Goal: Task Accomplishment & Management: Complete application form

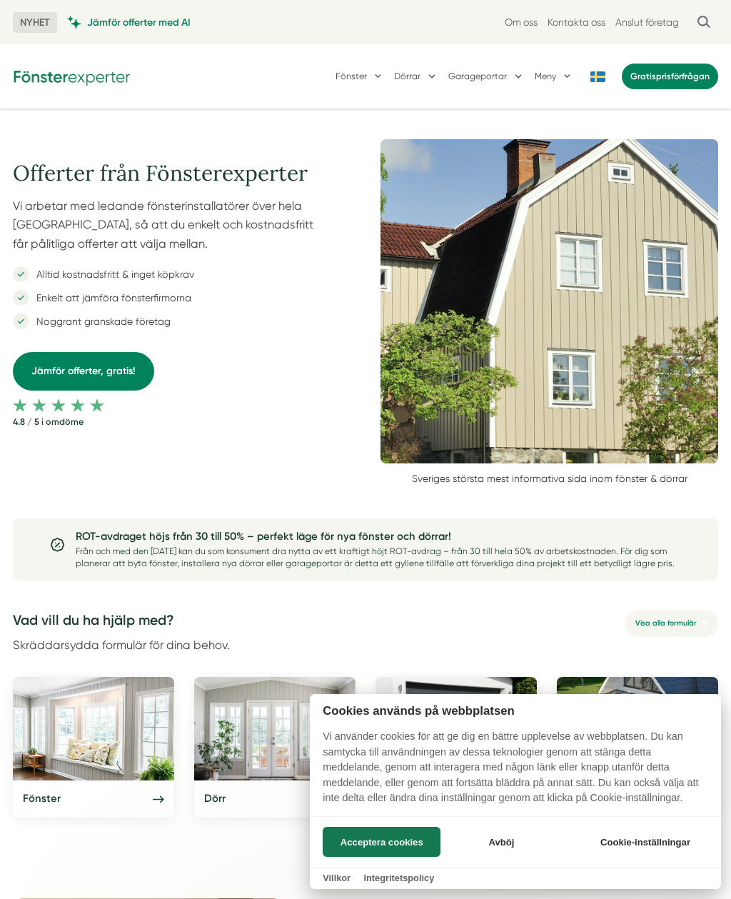
click at [513, 834] on button "Avböj" at bounding box center [502, 842] width 114 height 30
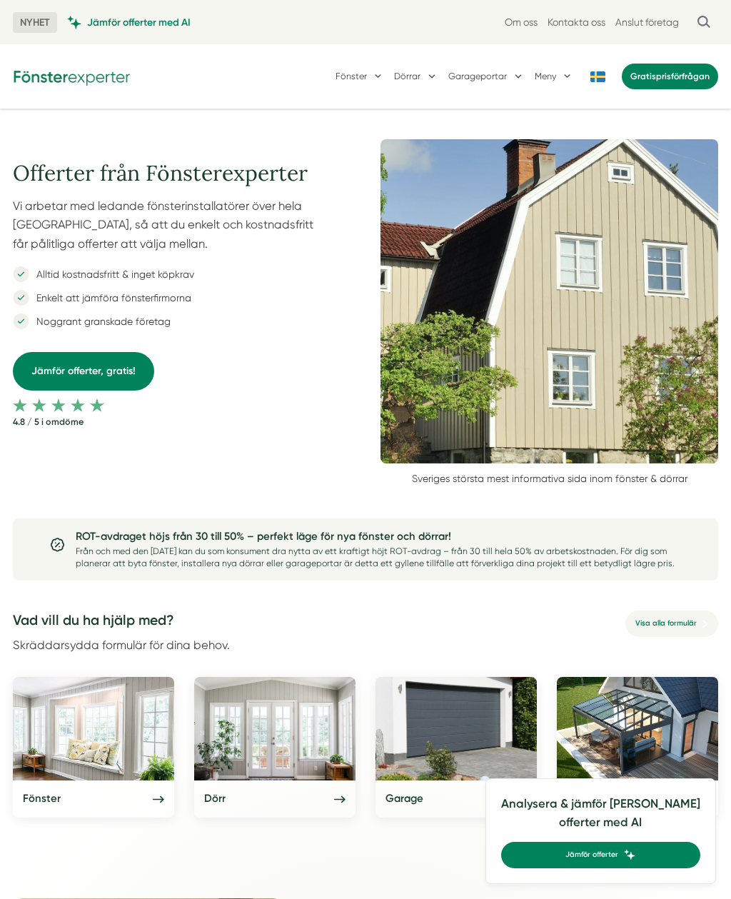
click at [79, 364] on link "Jämför offerter, gratis!" at bounding box center [83, 371] width 141 height 39
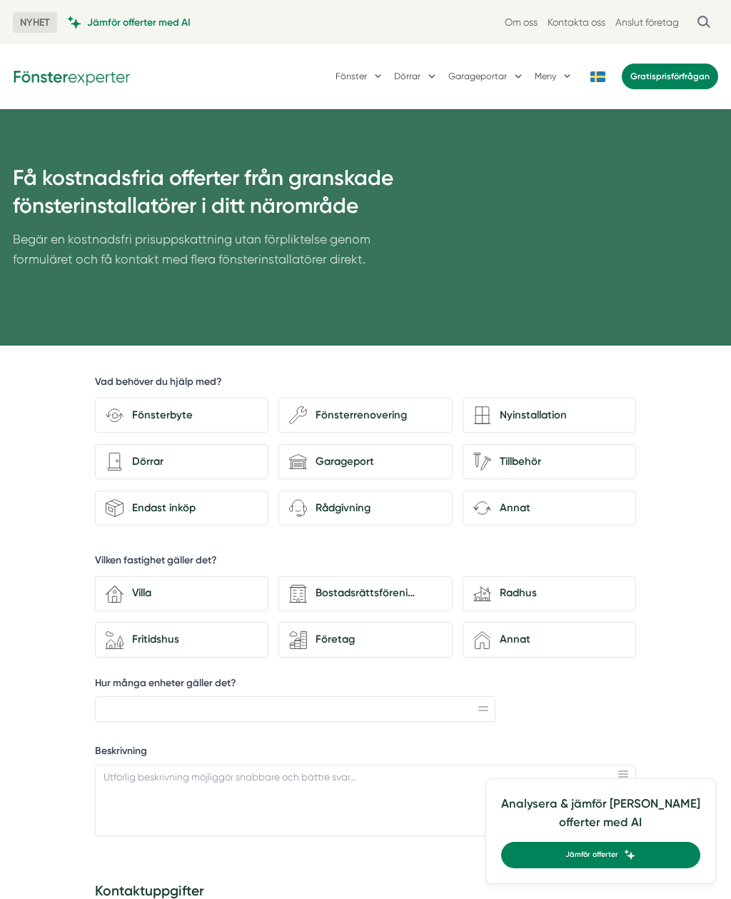
click at [144, 411] on div "Fönsterbyte" at bounding box center [191, 415] width 134 height 17
click at [0, 0] on input "Fönsterbyte" at bounding box center [0, 0] width 0 height 0
click at [144, 458] on div "Dörrar" at bounding box center [191, 462] width 134 height 17
click at [0, 0] on input "architecture-door [PERSON_NAME]" at bounding box center [0, 0] width 0 height 0
click at [139, 587] on div "Villa" at bounding box center [191, 593] width 134 height 17
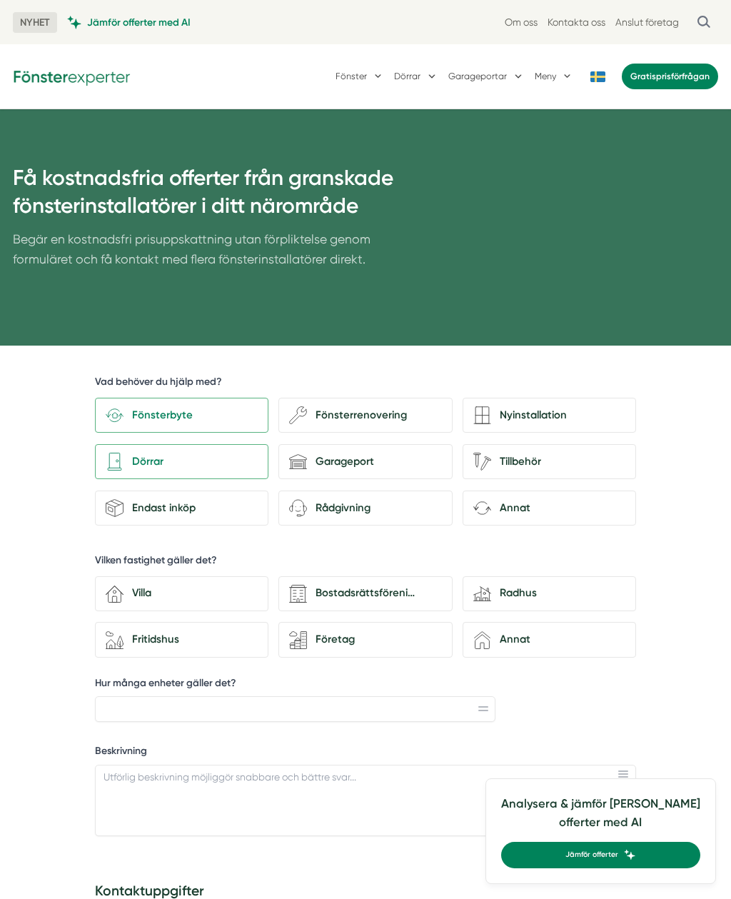
click at [0, 0] on input "house-3 Villa" at bounding box center [0, 0] width 0 height 0
click at [117, 696] on input "Hur många enheter gäller det?" at bounding box center [295, 709] width 401 height 26
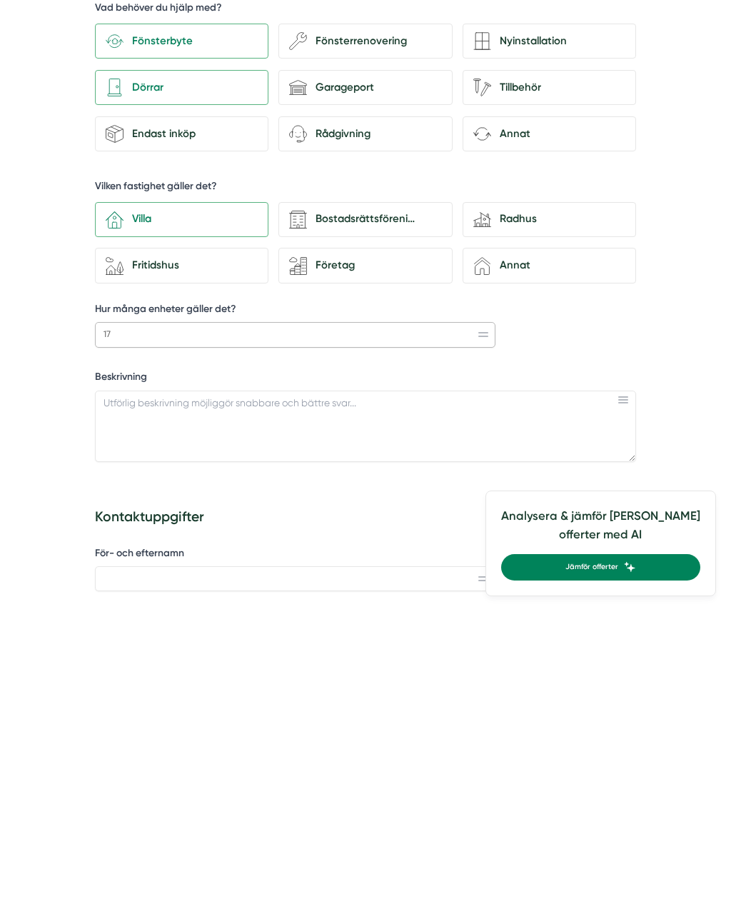
type input "17"
click at [114, 678] on textarea "Beskrivning" at bounding box center [365, 713] width 541 height 71
click at [109, 678] on textarea "13 fönster, 3 altandörrar, 1 ytterdörr m sidofönster" at bounding box center [365, 713] width 541 height 71
click at [362, 678] on textarea "Byte av 13 fönster, 3 altandörrar, 1 ytterdörr m sidofönster" at bounding box center [365, 713] width 541 height 71
type textarea "Byte av 13 fönster, 3 altandörrar, 1 ytterdörr m sidofönster. Kedjehus från 1979"
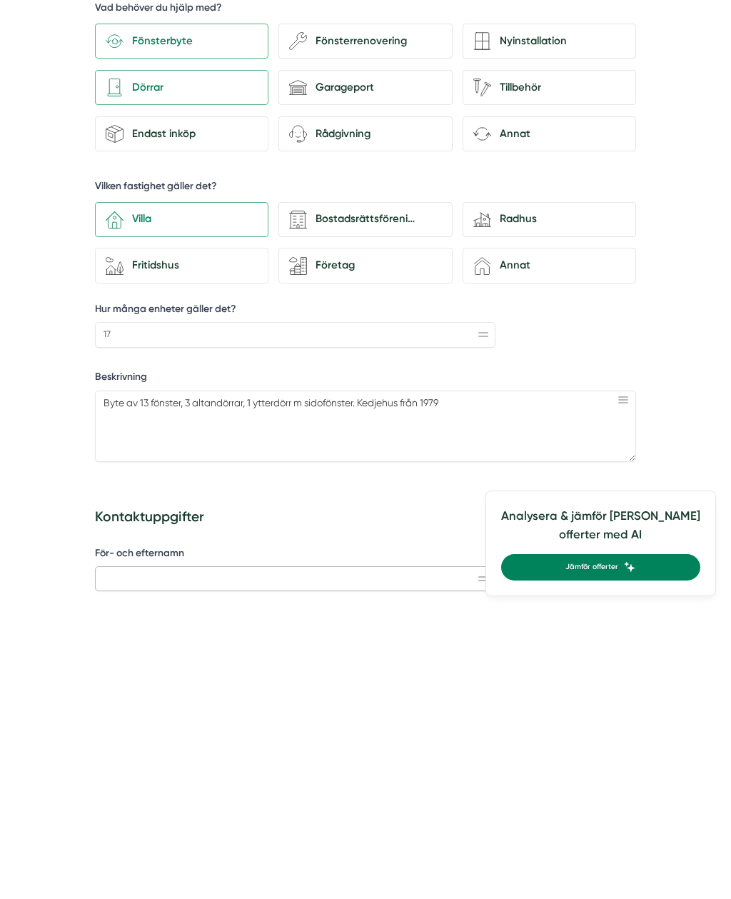
click at [126, 854] on input "För- och efternamn" at bounding box center [295, 867] width 401 height 26
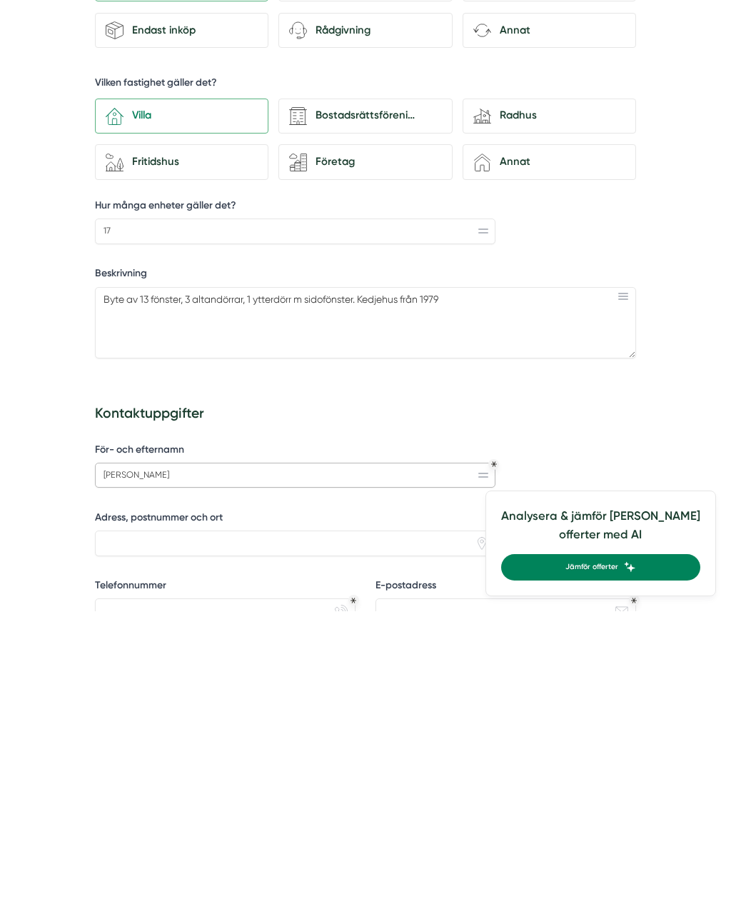
scroll to position [198, 0]
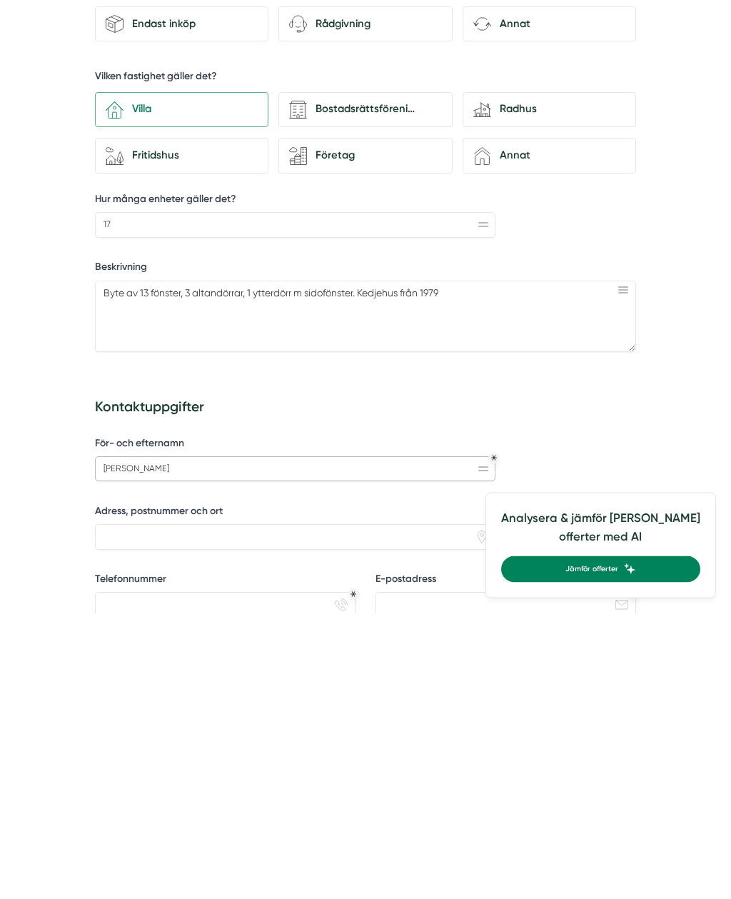
type input "[PERSON_NAME]"
click at [113, 811] on input "Adress, postnummer och ort" at bounding box center [295, 824] width 401 height 26
type input "[STREET_ADDRESS]"
click at [140, 878] on input "Telefonnummer" at bounding box center [225, 891] width 261 height 26
type input "0708652021"
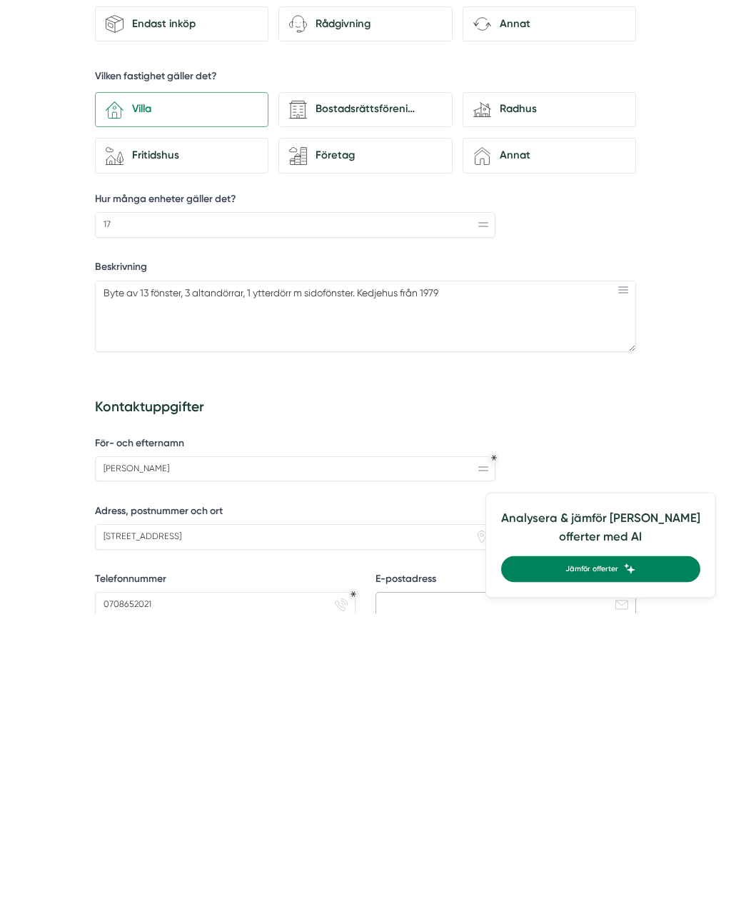
click at [406, 878] on input "E-postadress" at bounding box center [506, 891] width 261 height 26
type input "[EMAIL_ADDRESS][DOMAIN_NAME]"
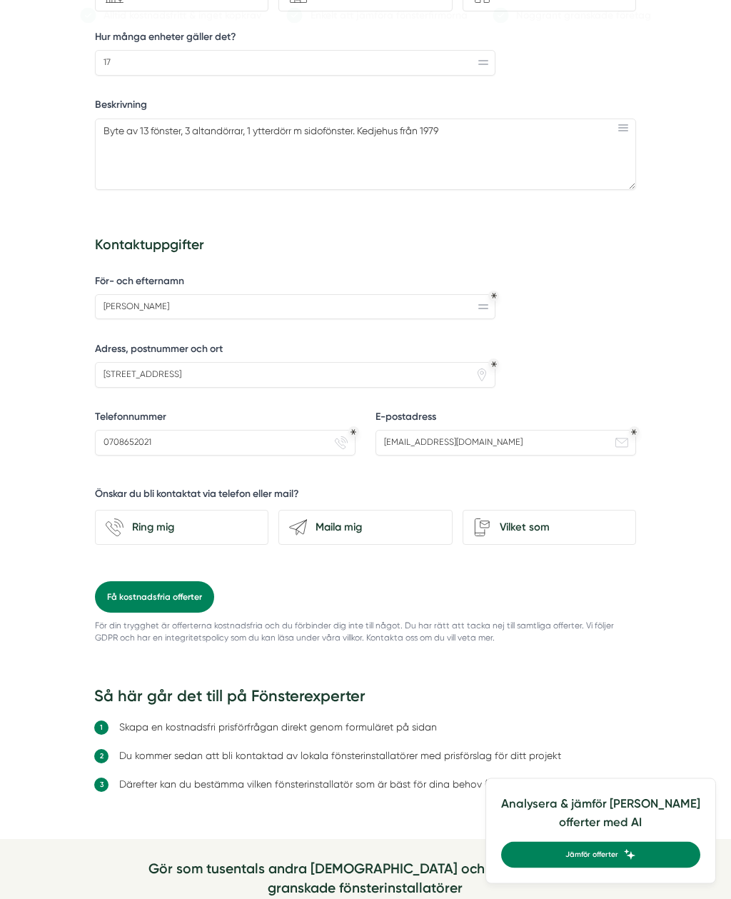
scroll to position [646, 0]
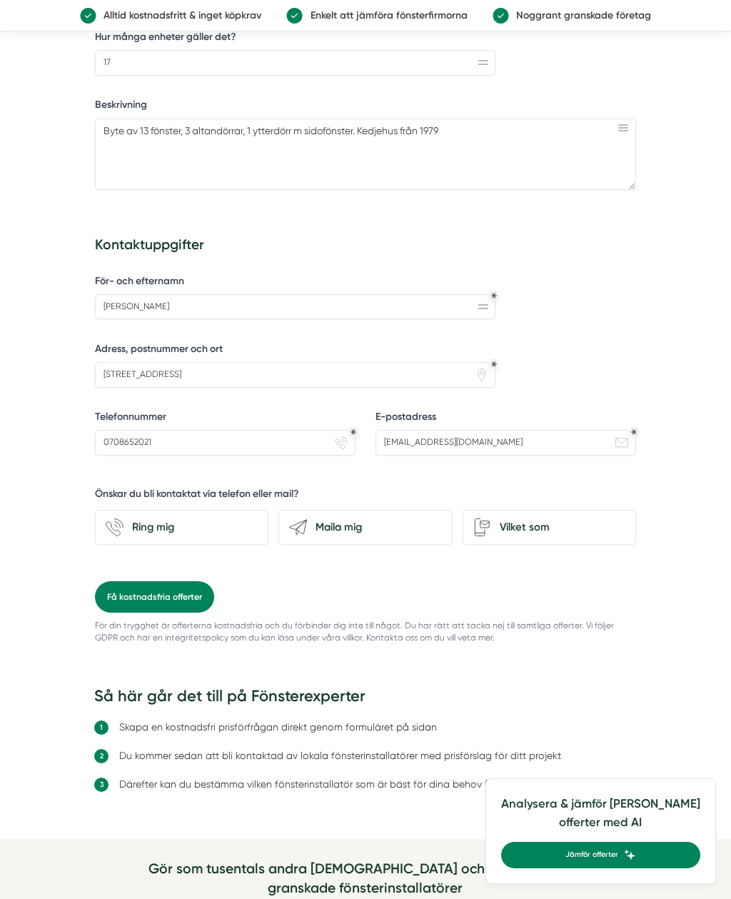
click at [346, 519] on div "Maila mig" at bounding box center [374, 527] width 134 height 17
click at [0, 0] on input "send-email Maila mig" at bounding box center [0, 0] width 0 height 0
click at [521, 519] on div "Vilket som" at bounding box center [558, 527] width 134 height 17
click at [0, 0] on input "Vilket som" at bounding box center [0, 0] width 0 height 0
click at [319, 520] on div "Maila mig" at bounding box center [374, 527] width 134 height 17
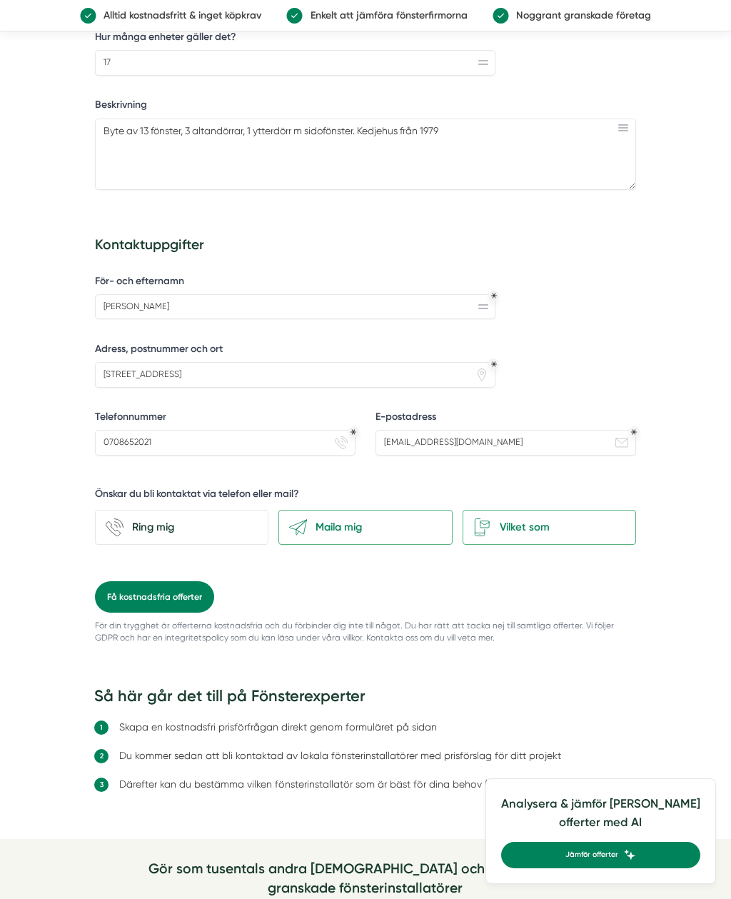
click at [0, 0] on input "send-email Maila mig" at bounding box center [0, 0] width 0 height 0
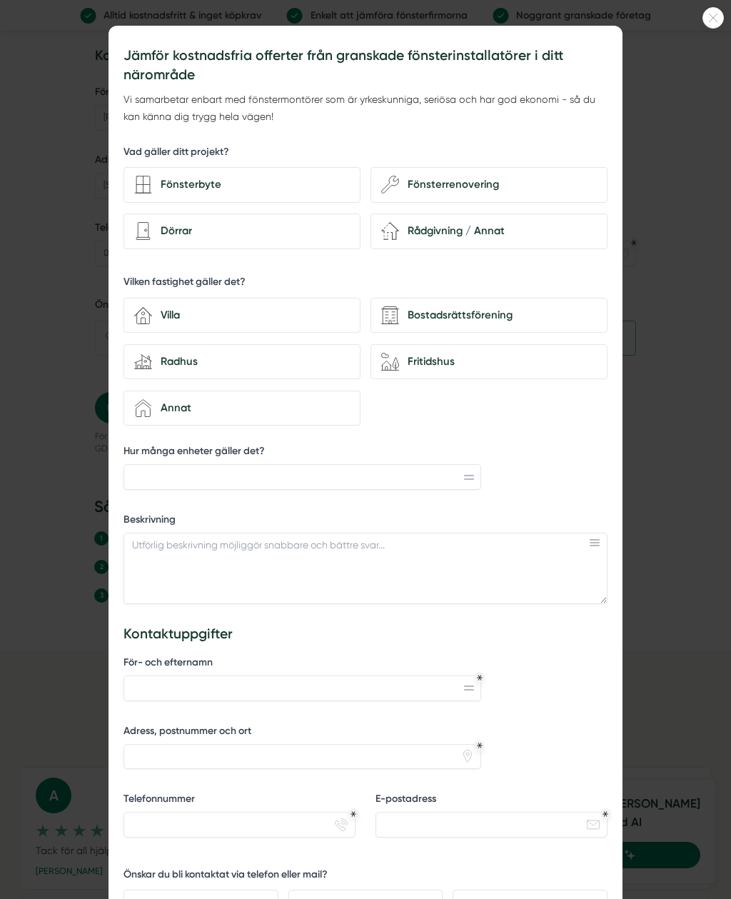
scroll to position [848, 0]
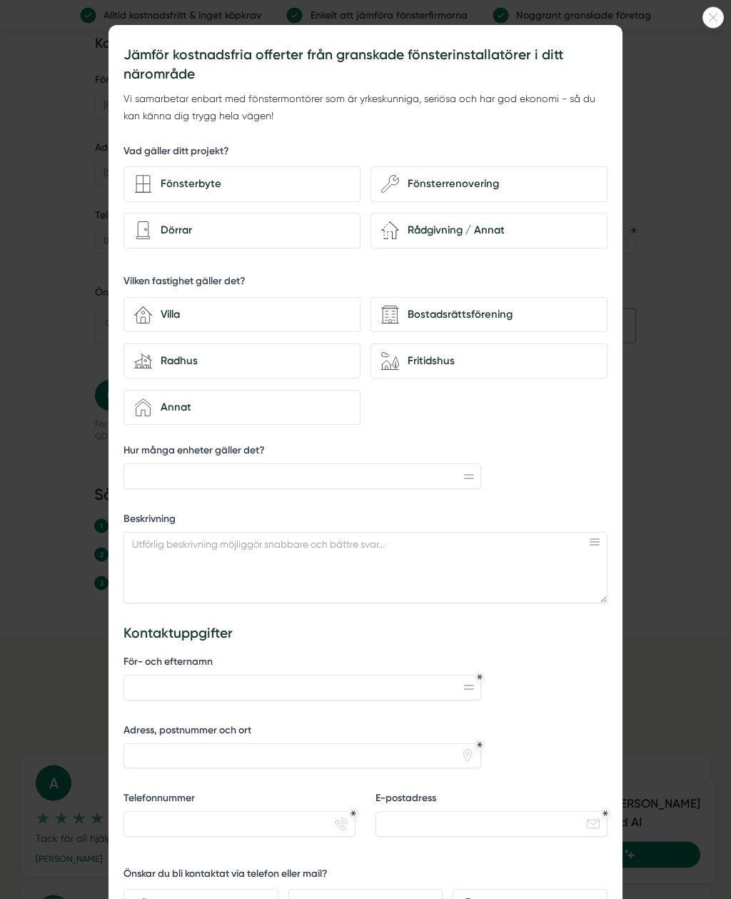
click at [676, 494] on div at bounding box center [365, 449] width 731 height 899
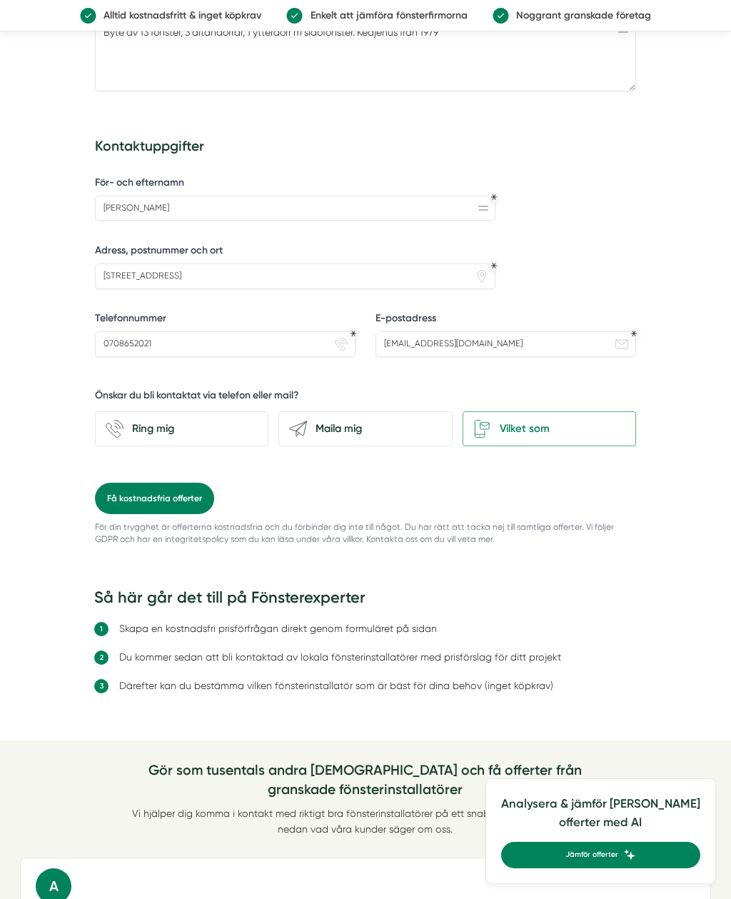
scroll to position [743, 0]
click at [161, 337] on input "0708652021" at bounding box center [225, 346] width 261 height 26
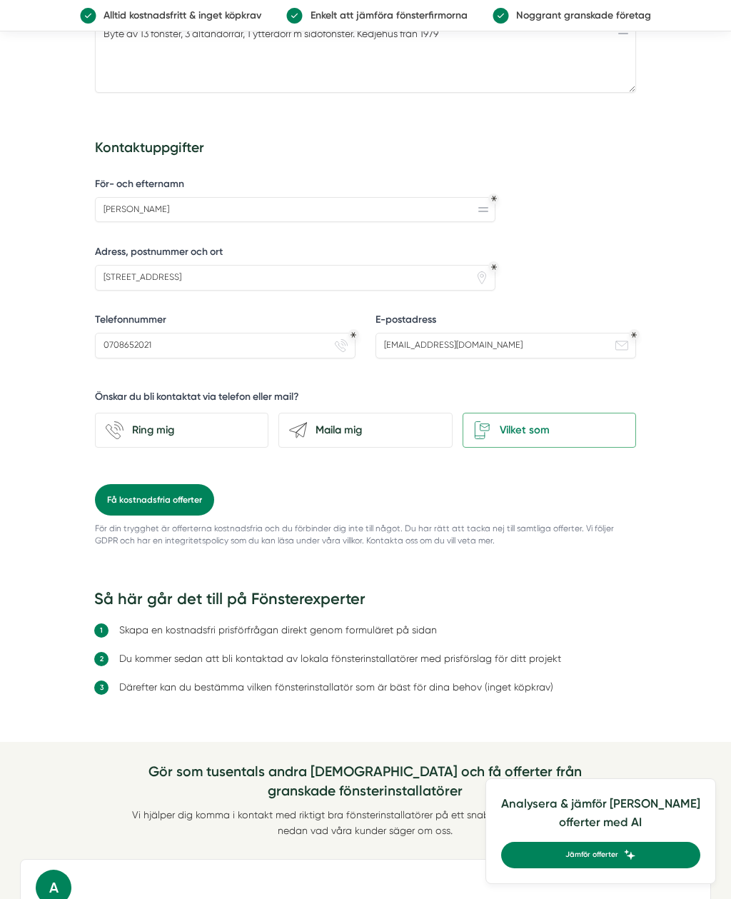
click at [140, 488] on button "Få kostnadsfria offerter" at bounding box center [154, 499] width 119 height 31
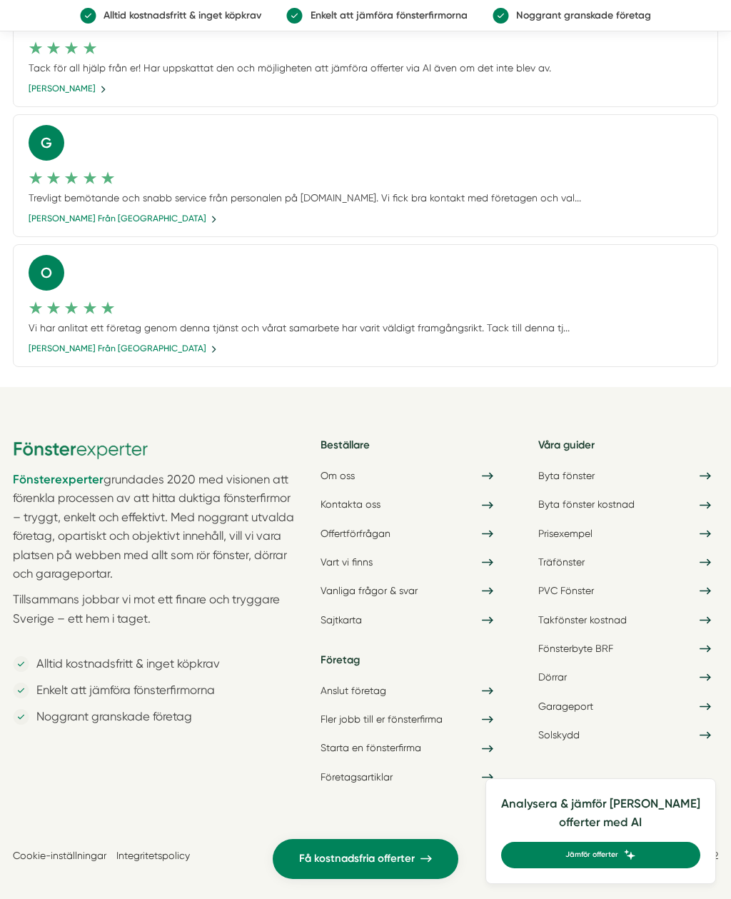
scroll to position [655, 0]
